Goal: Task Accomplishment & Management: Use online tool/utility

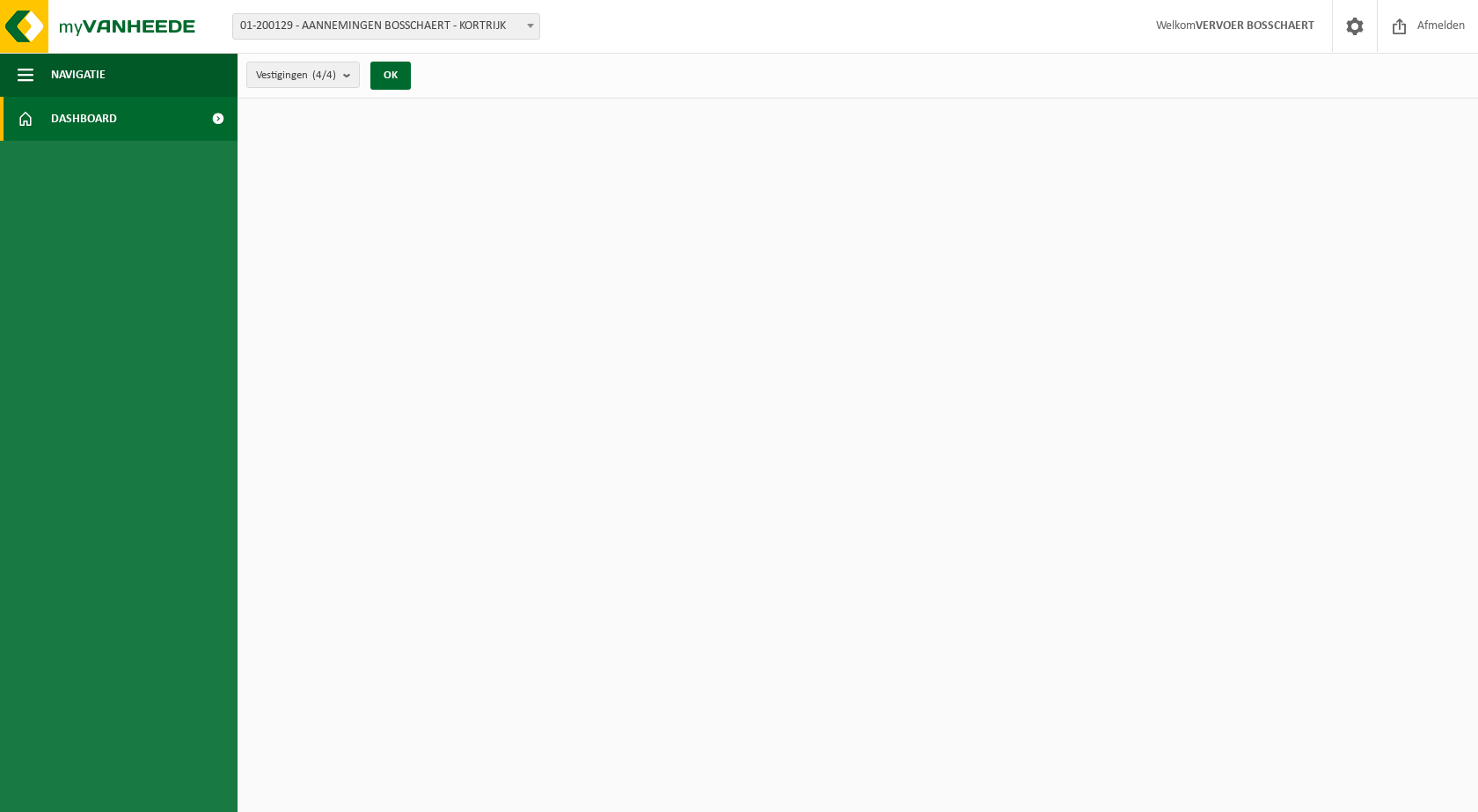
click at [93, 115] on span "Dashboard" at bounding box center [84, 118] width 66 height 44
click at [100, 89] on span "Navigatie" at bounding box center [77, 74] width 54 height 44
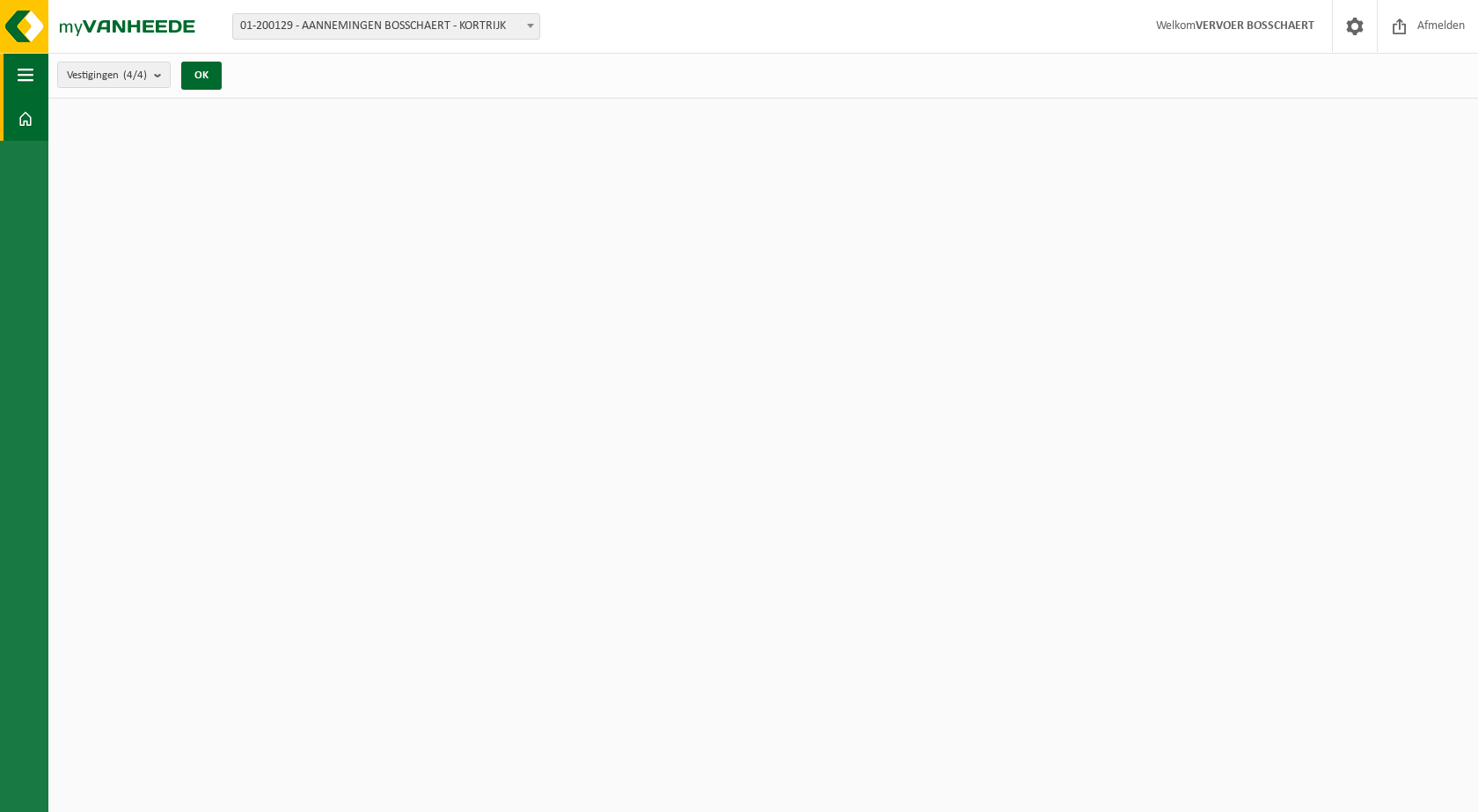
click at [24, 82] on span "button" at bounding box center [26, 74] width 16 height 44
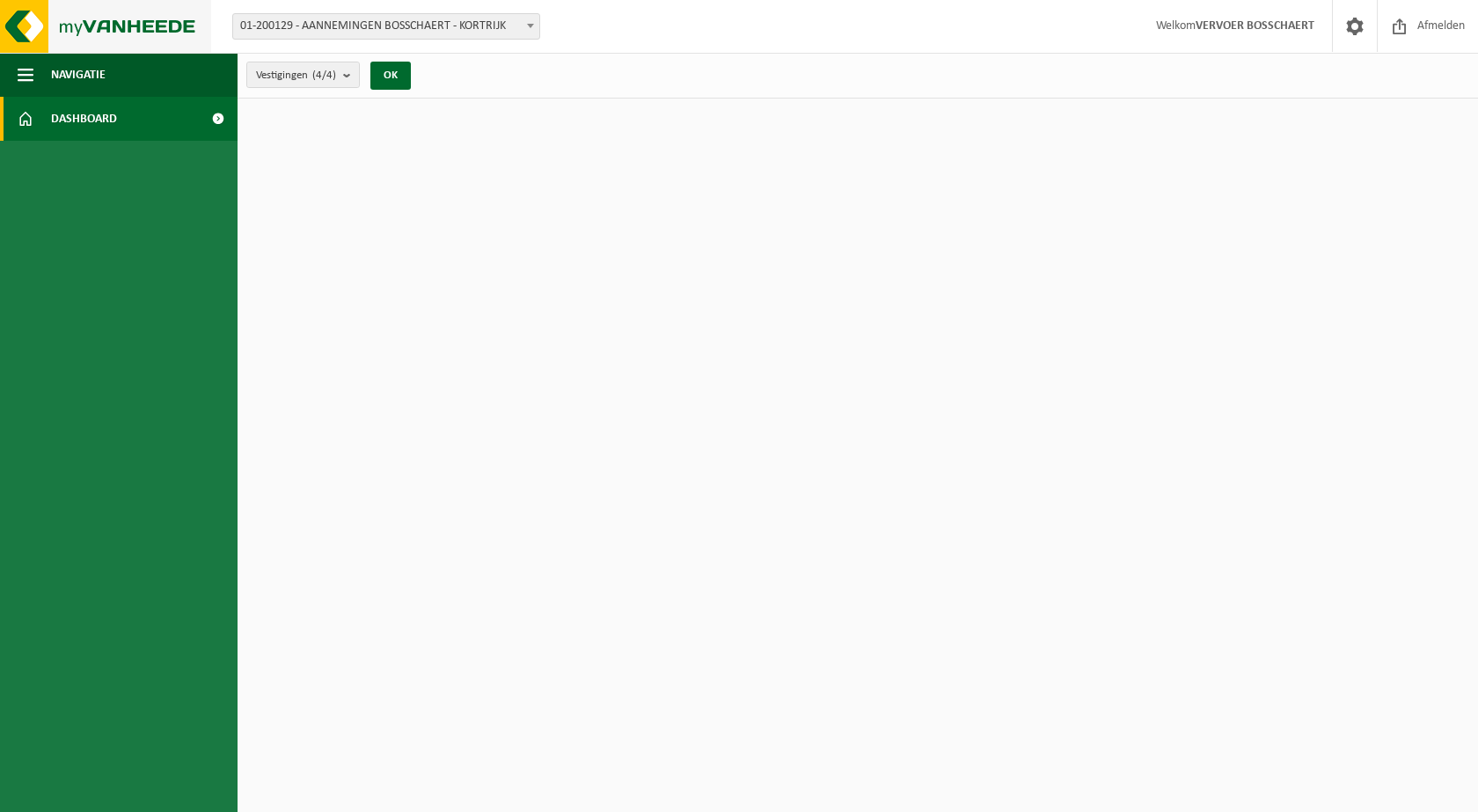
click at [27, 18] on img at bounding box center [106, 26] width 212 height 52
click at [1418, 31] on span "Afmelden" at bounding box center [1441, 26] width 56 height 52
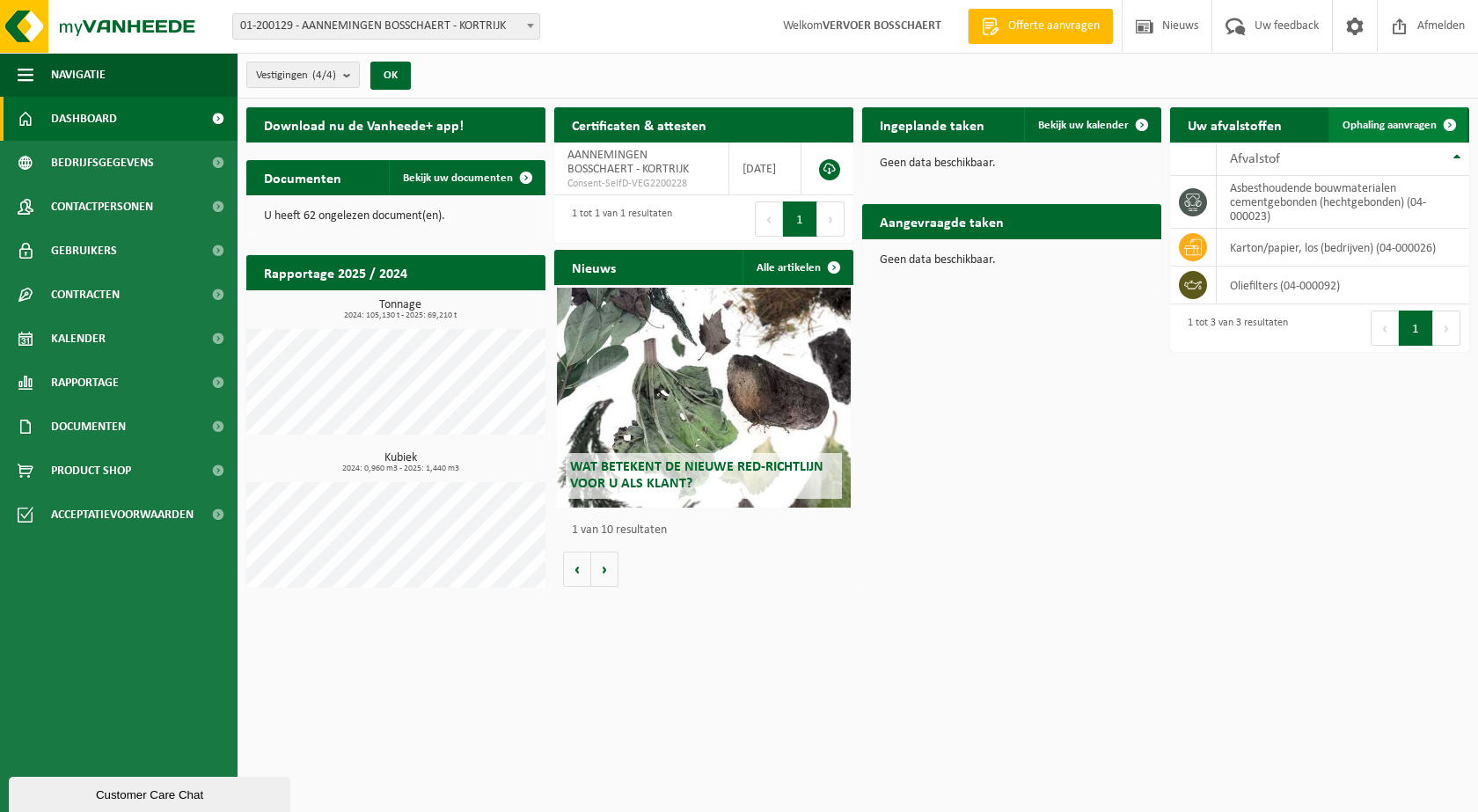
click at [1426, 131] on span "Ophaling aanvragen" at bounding box center [1390, 125] width 94 height 12
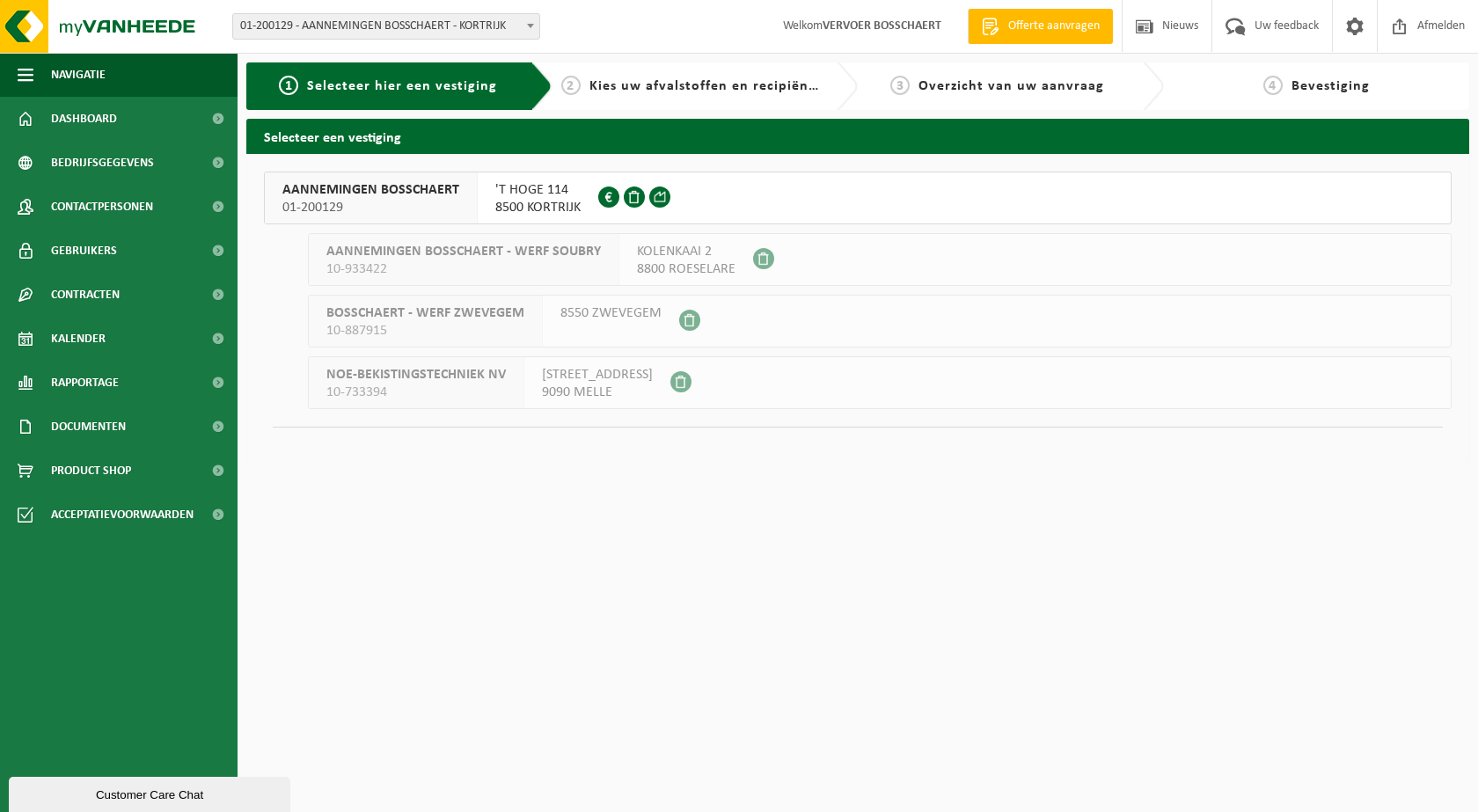
click at [287, 204] on span "01-200129" at bounding box center [371, 208] width 177 height 18
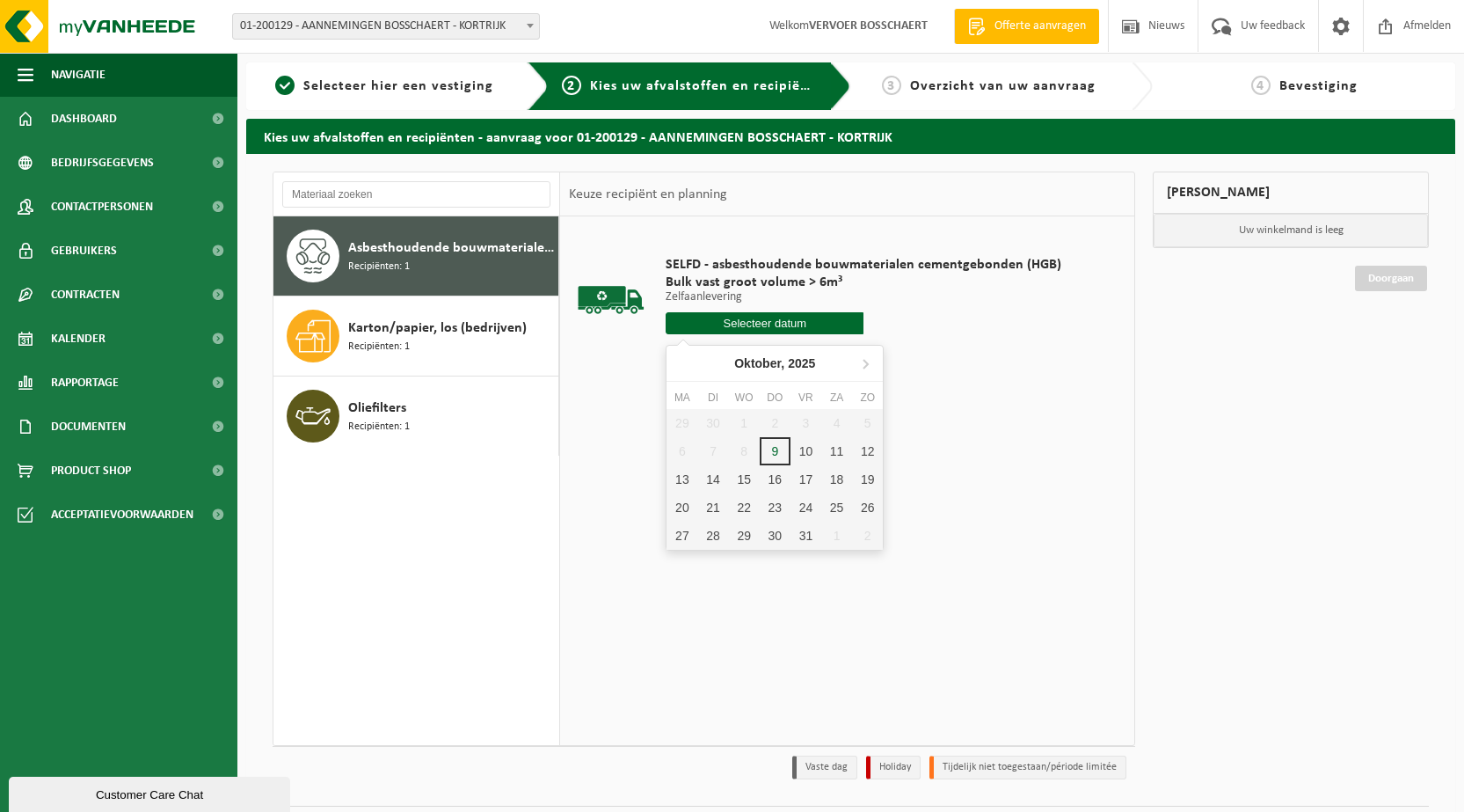
click at [742, 325] on input "text" at bounding box center [764, 322] width 198 height 22
click at [777, 452] on div "9" at bounding box center [775, 451] width 31 height 28
type input "Van 2025-10-09"
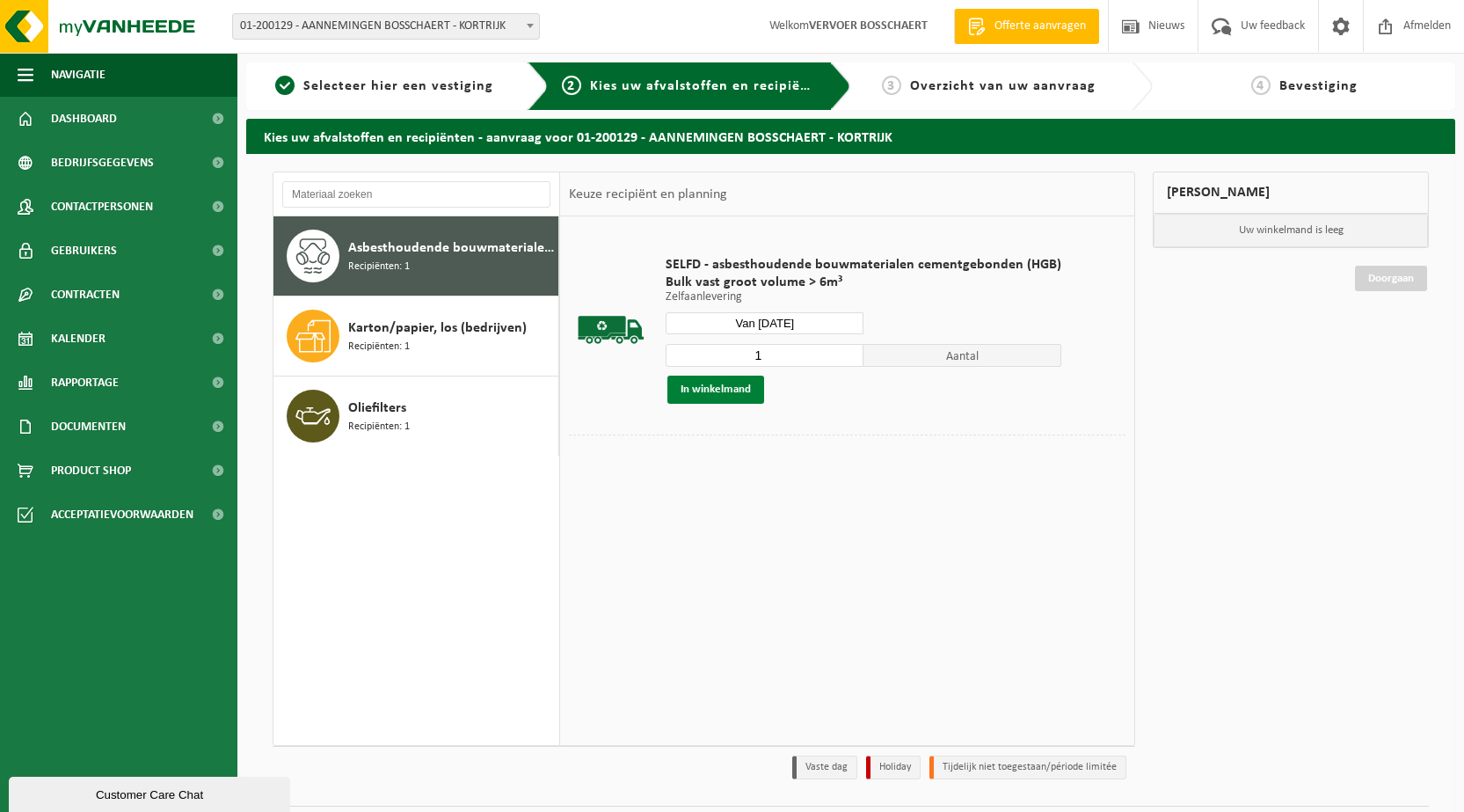
click at [731, 386] on button "In winkelmand" at bounding box center [715, 390] width 97 height 28
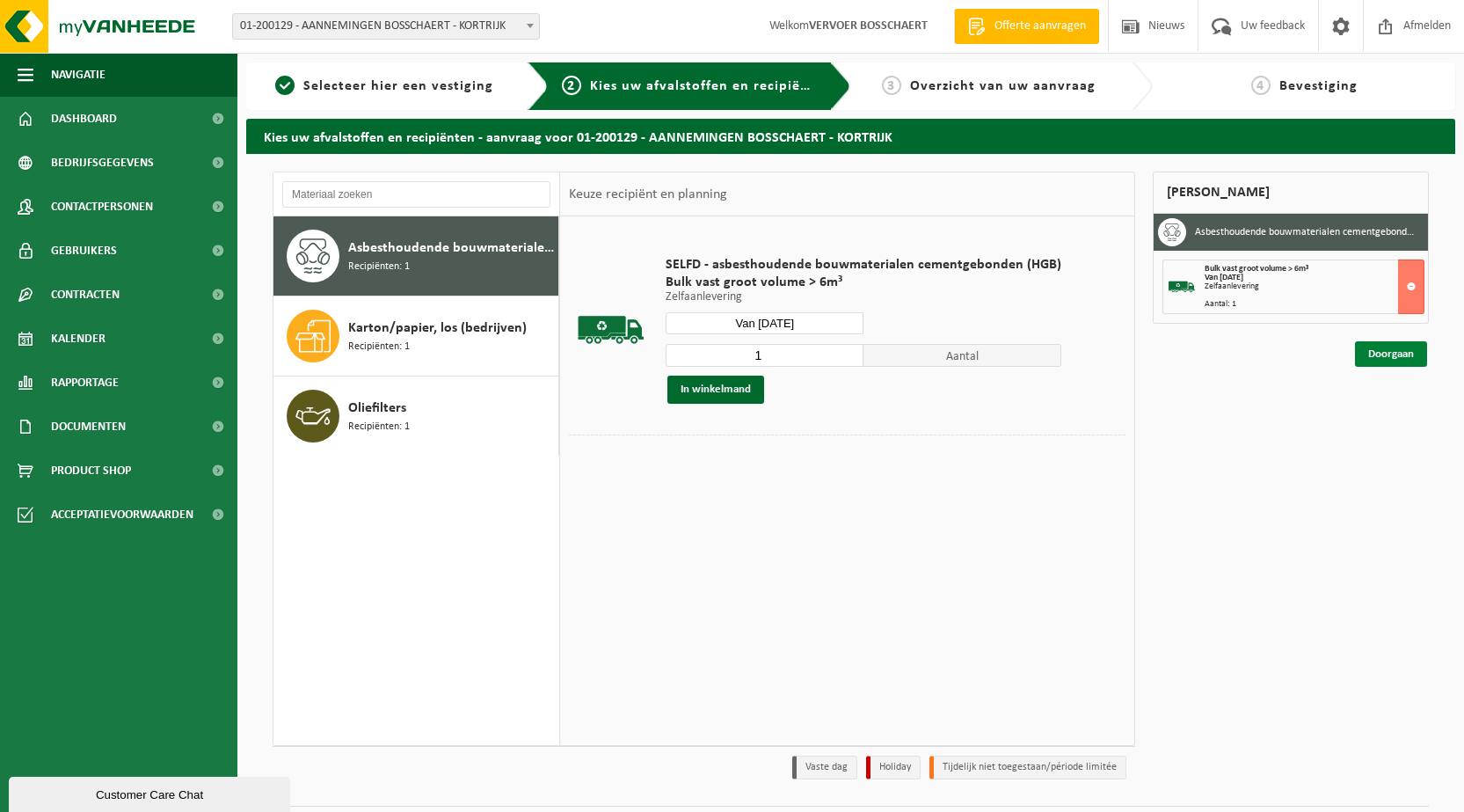
click at [1400, 355] on link "Doorgaan" at bounding box center [1391, 354] width 72 height 26
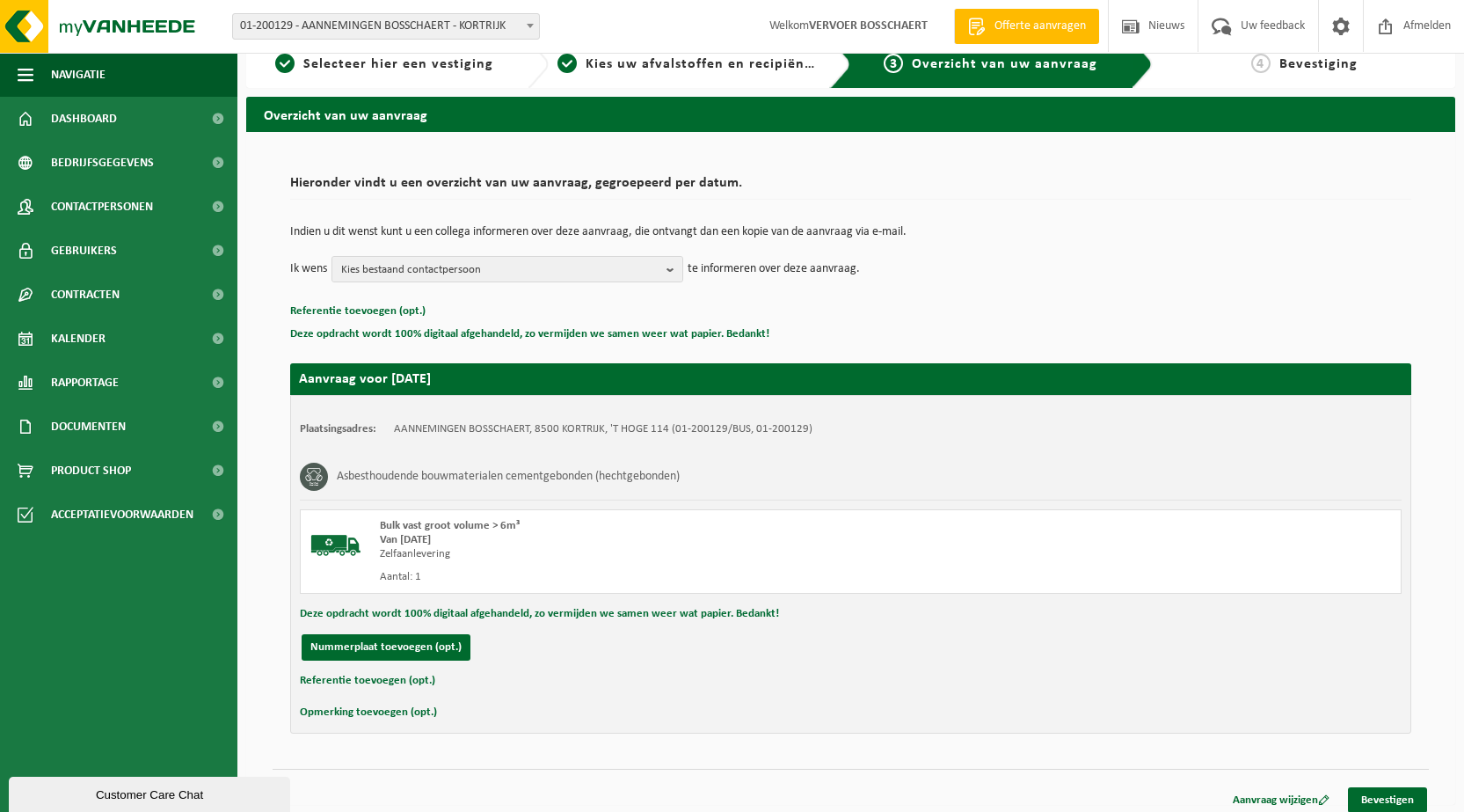
scroll to position [33, 0]
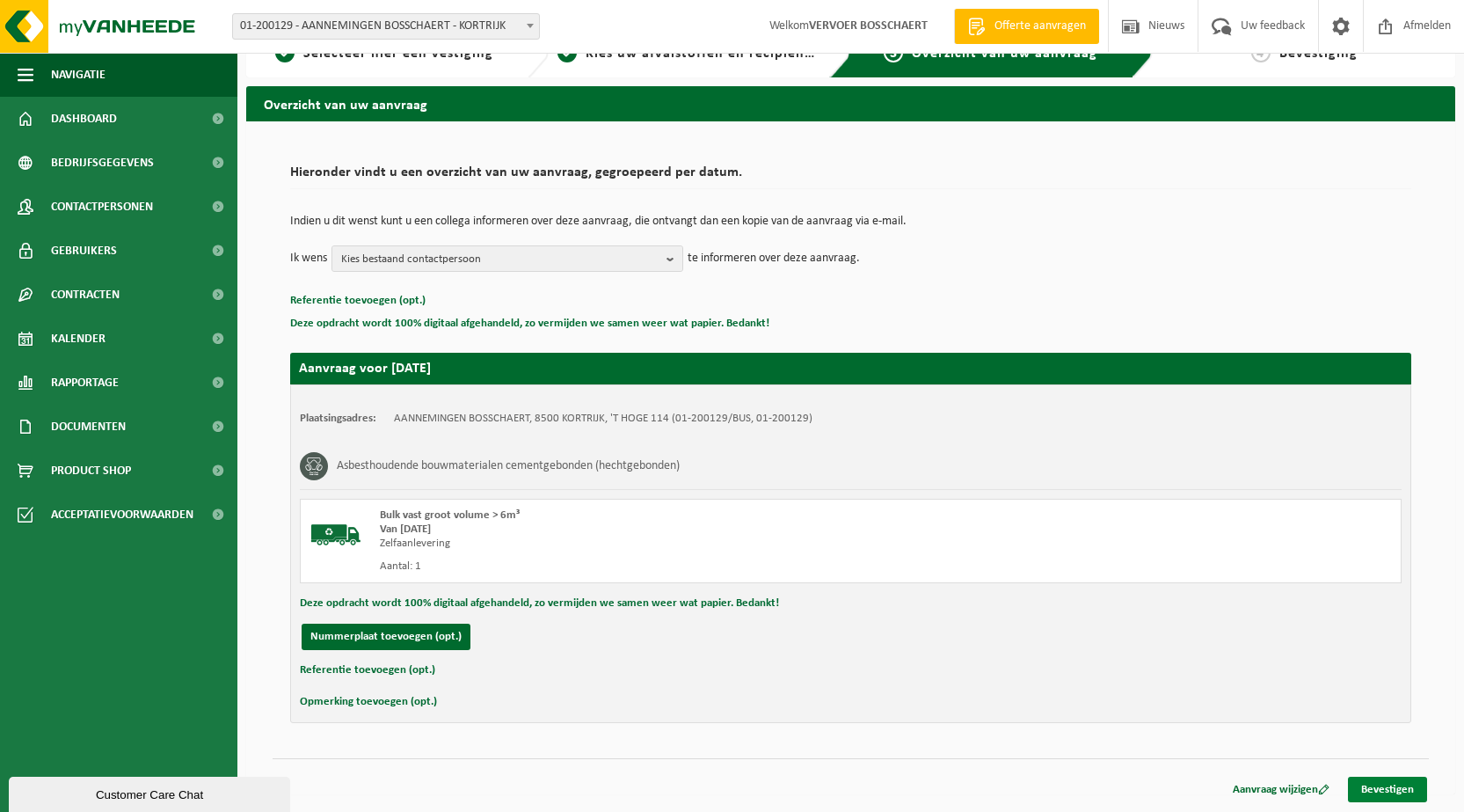
click at [1388, 788] on link "Bevestigen" at bounding box center [1388, 789] width 79 height 26
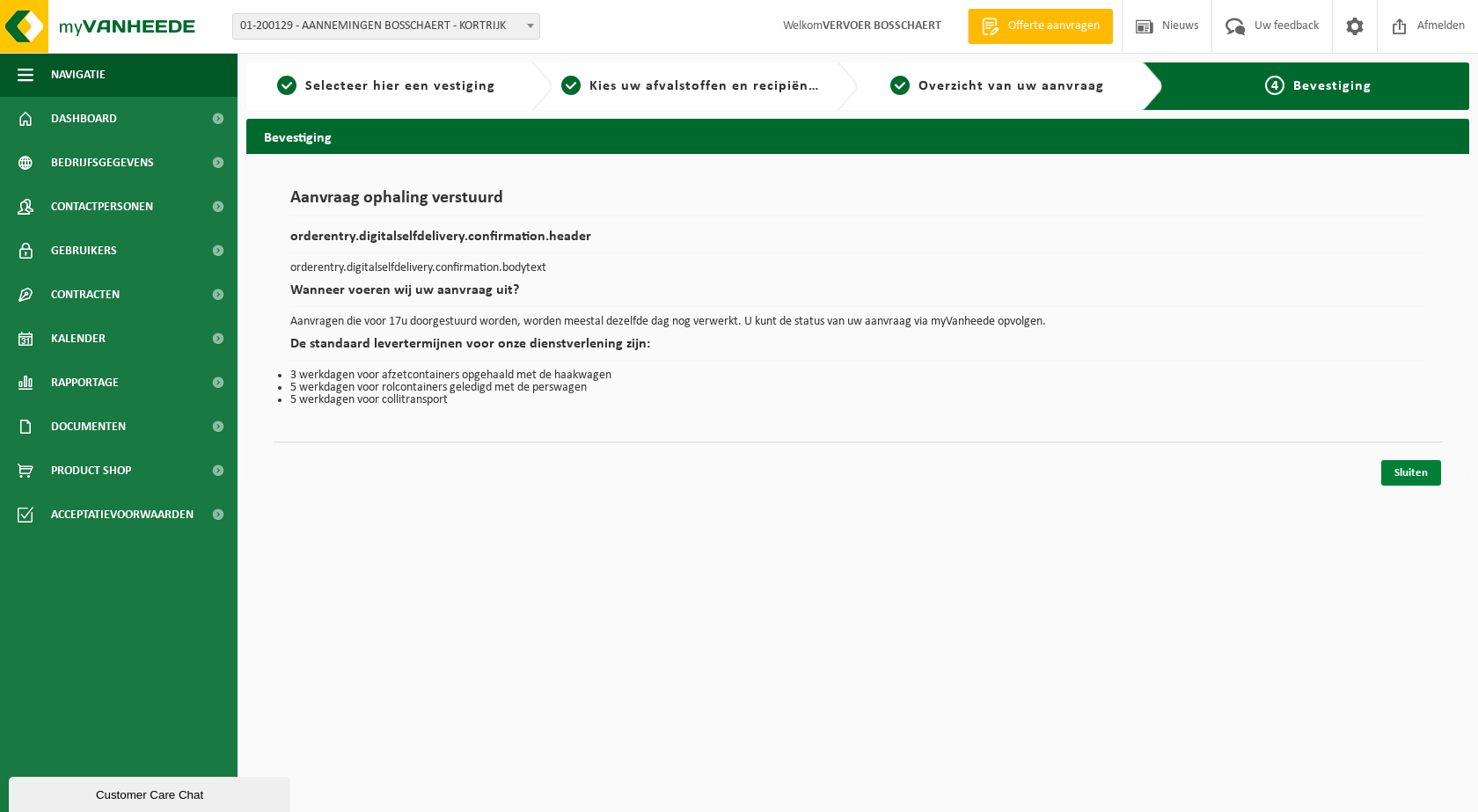
click at [1429, 471] on link "Sluiten" at bounding box center [1410, 473] width 60 height 26
